Goal: Find specific page/section: Find specific page/section

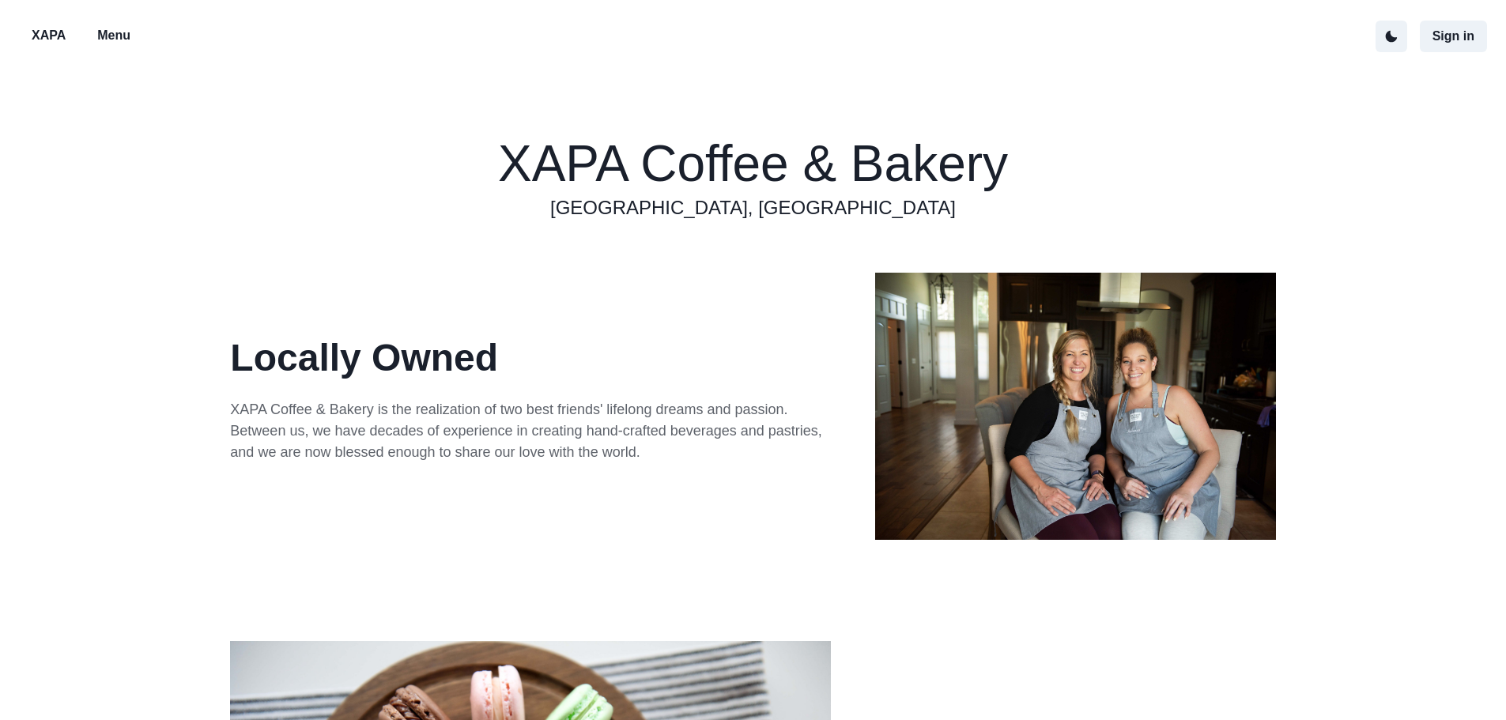
click at [119, 39] on p "Menu" at bounding box center [113, 35] width 33 height 19
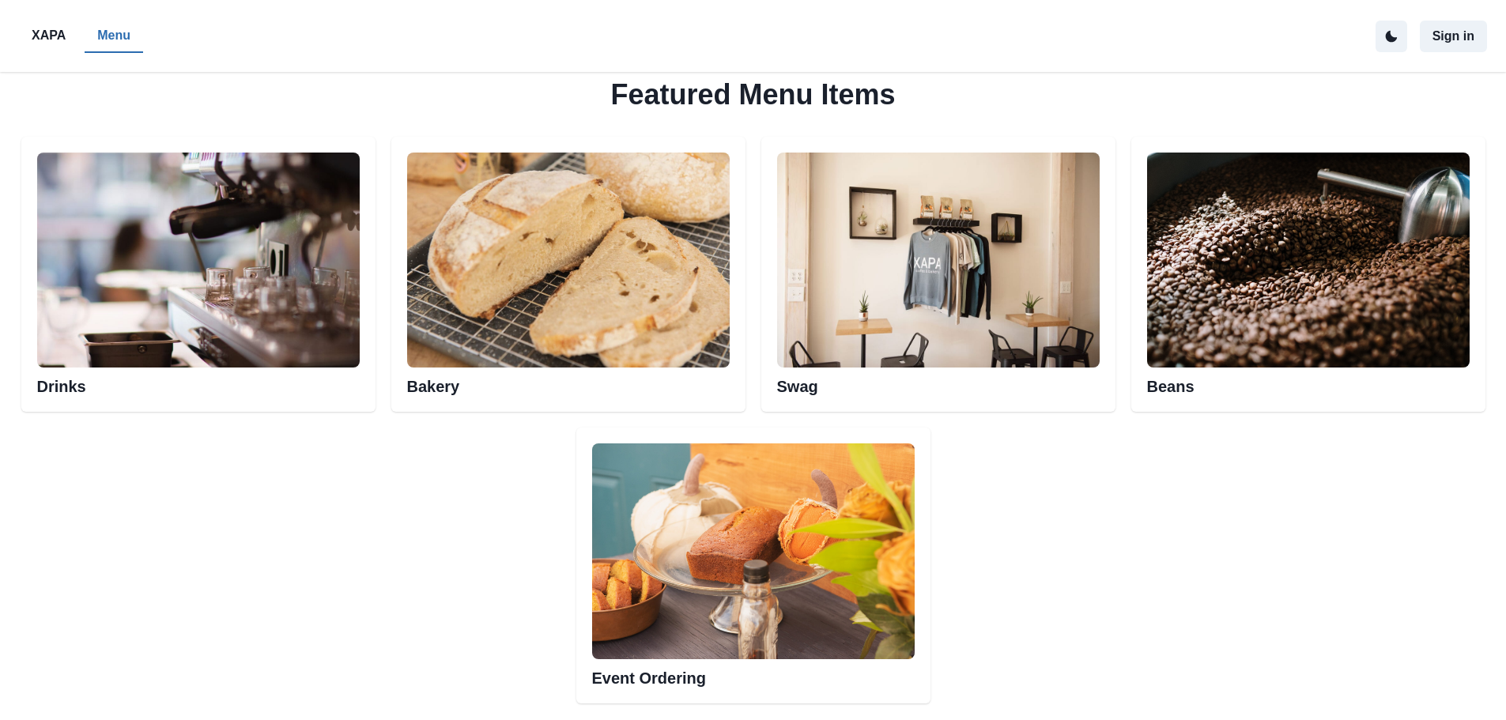
scroll to position [790, 0]
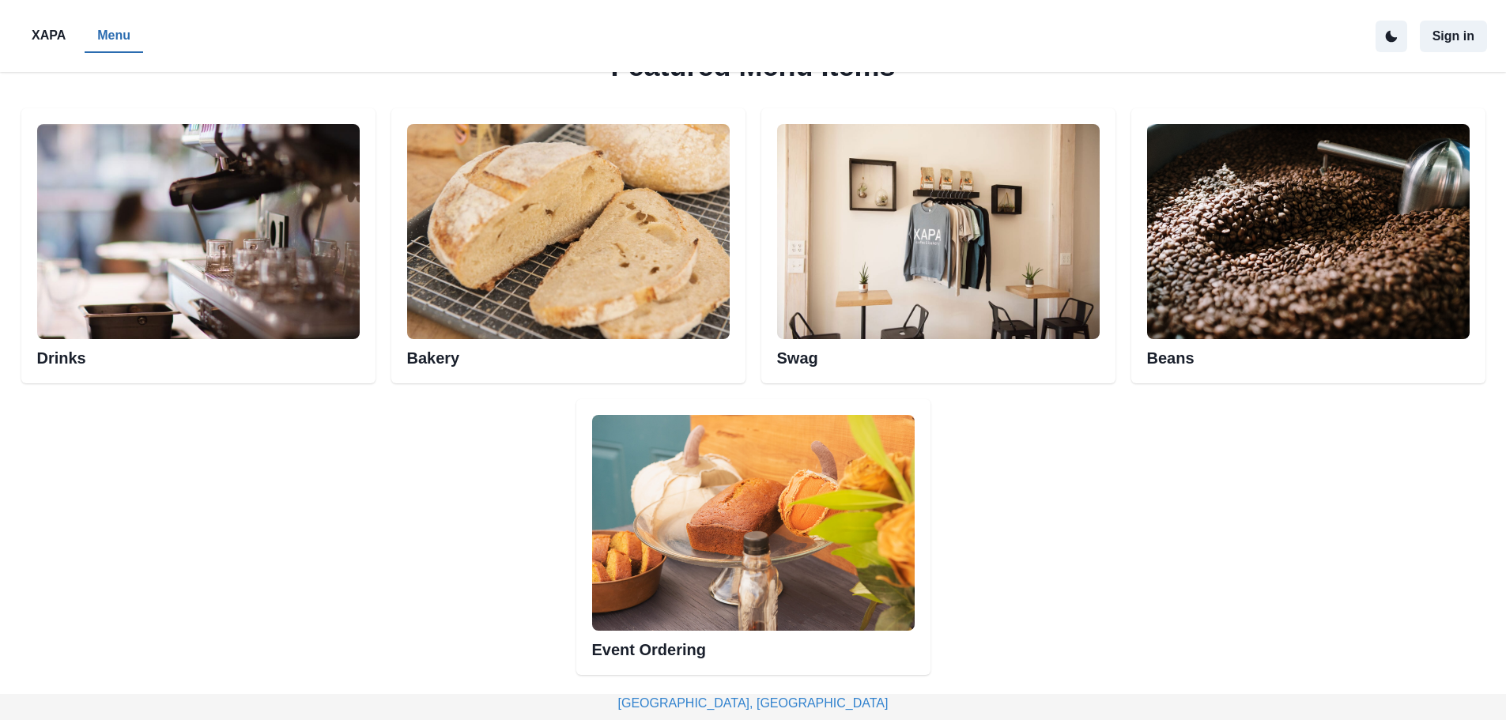
click at [594, 248] on img at bounding box center [568, 231] width 322 height 215
click at [445, 353] on h2 "Bakery" at bounding box center [568, 353] width 322 height 28
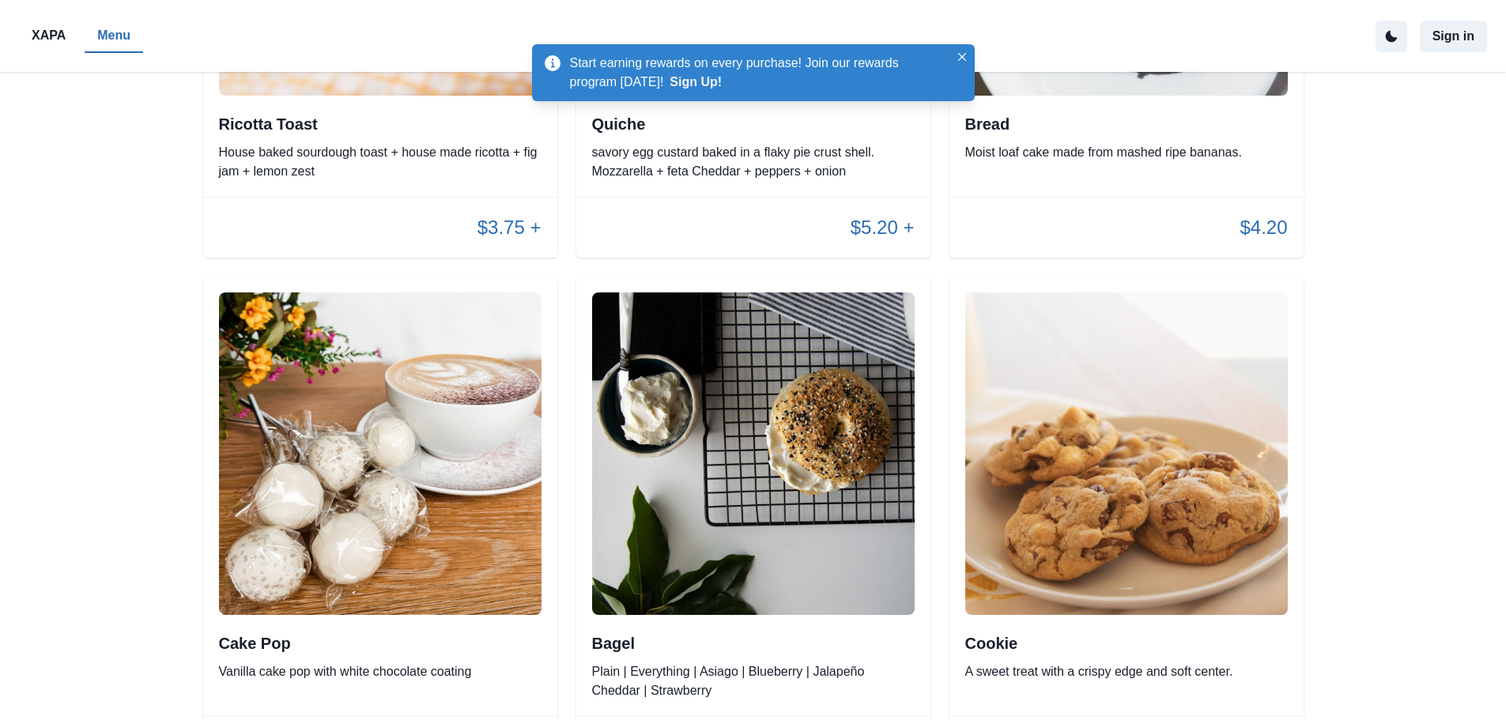
scroll to position [3083, 0]
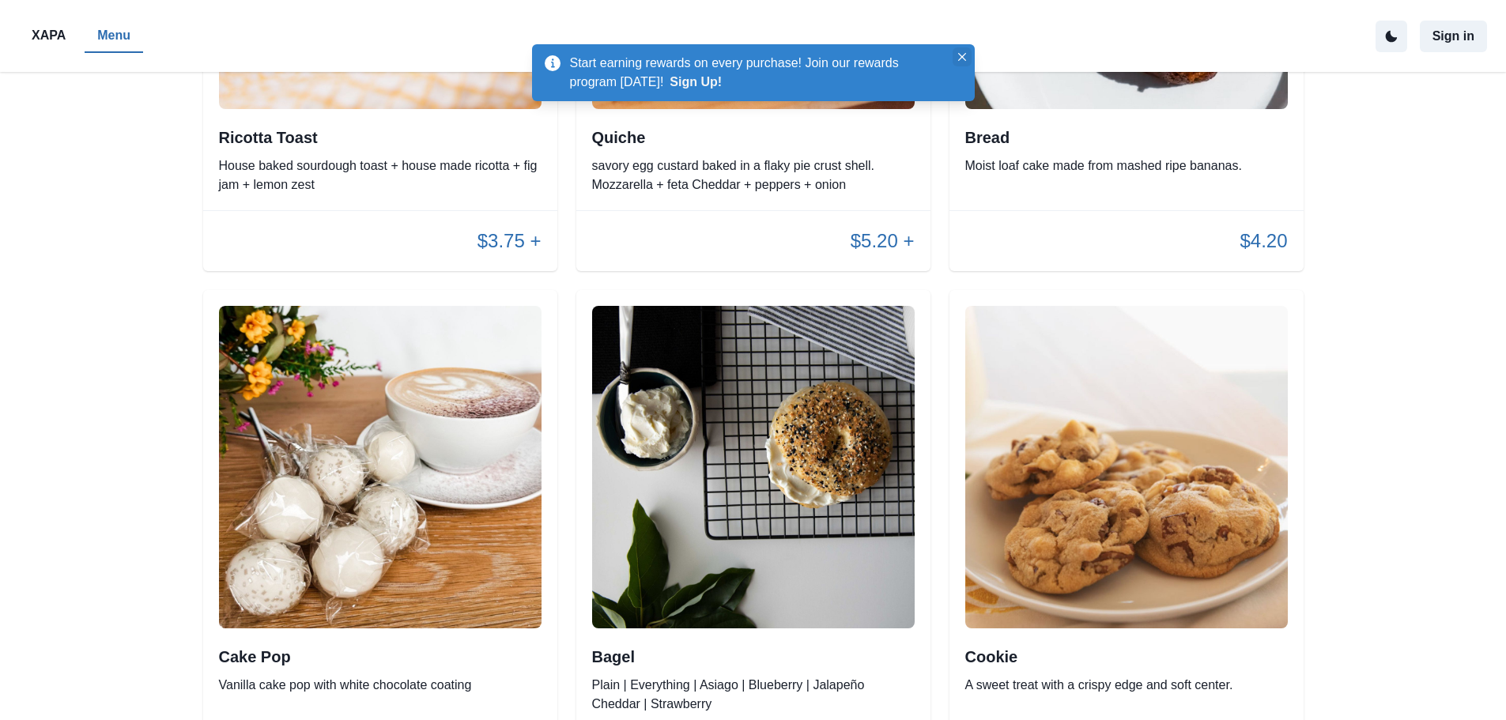
click at [958, 54] on icon "Close" at bounding box center [962, 57] width 8 height 8
